Goal: Find specific page/section

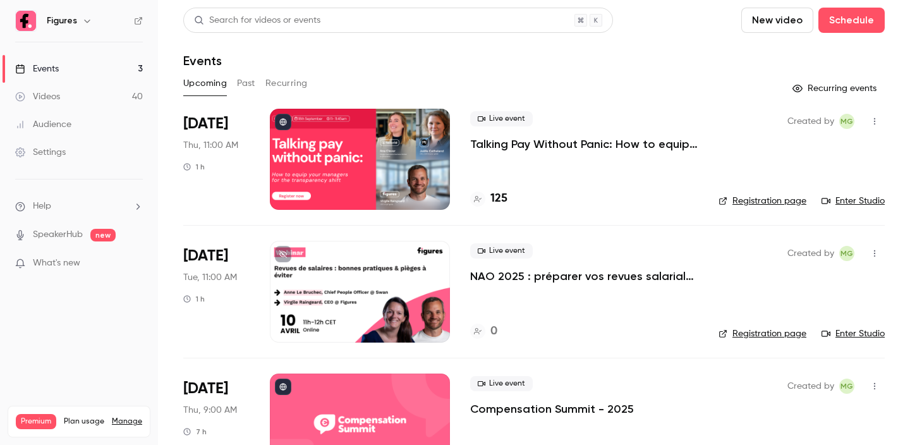
scroll to position [52, 0]
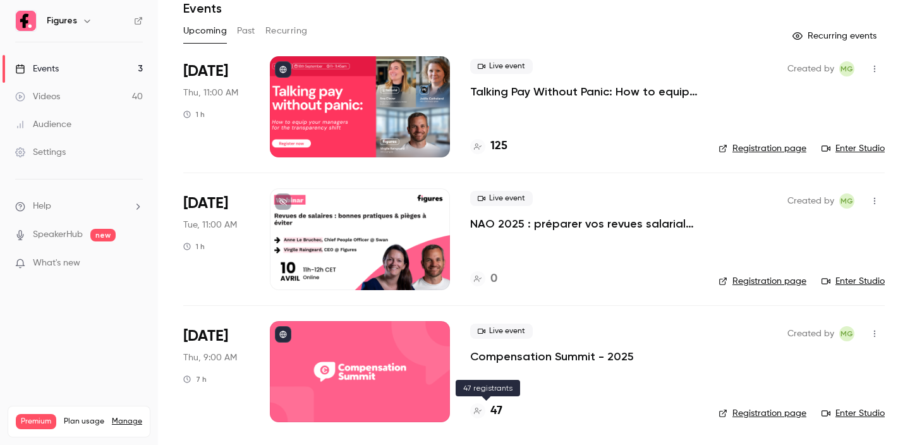
click at [499, 403] on h4 "47" at bounding box center [496, 411] width 12 height 17
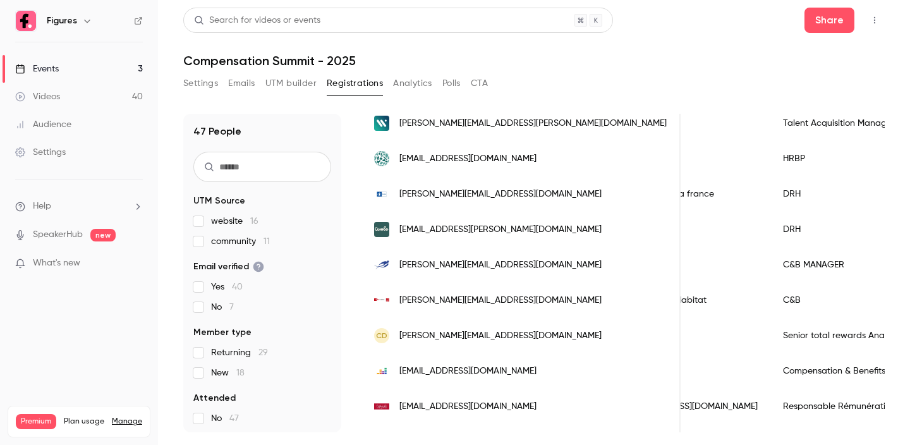
scroll to position [211, 0]
